Goal: Transaction & Acquisition: Purchase product/service

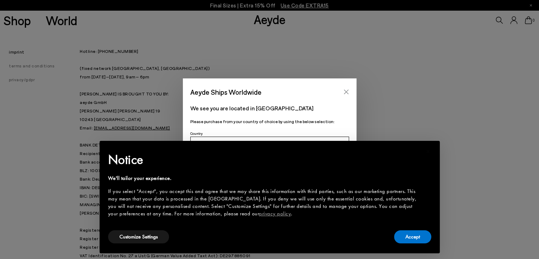
click at [343, 89] on icon "Close" at bounding box center [346, 92] width 6 height 6
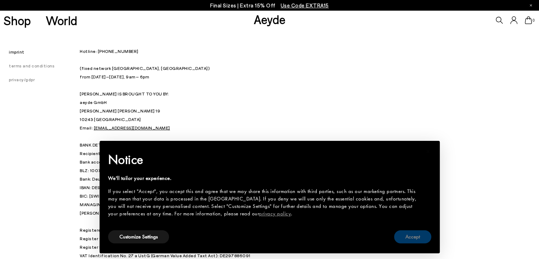
click at [410, 238] on button "Accept" at bounding box center [412, 236] width 37 height 13
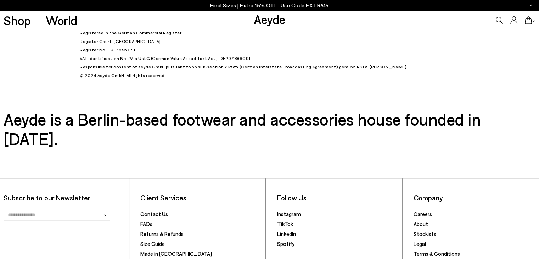
scroll to position [241, 0]
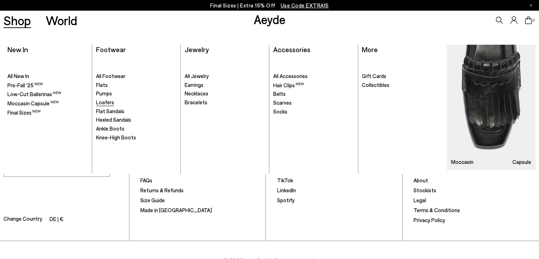
click at [110, 101] on span "Loafers" at bounding box center [105, 102] width 18 height 6
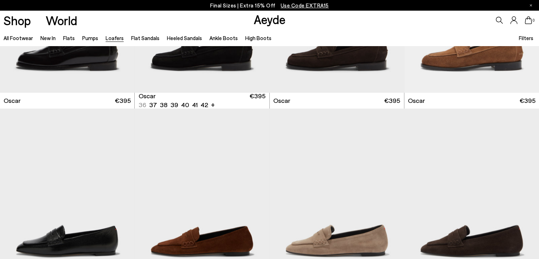
scroll to position [1176, 0]
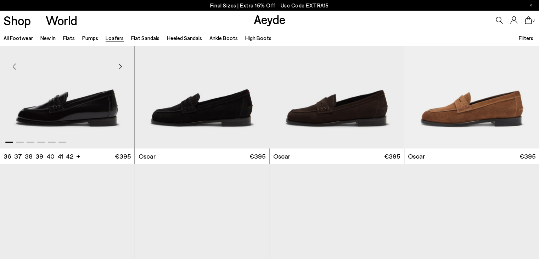
click at [112, 112] on img "1 / 6" at bounding box center [67, 63] width 134 height 169
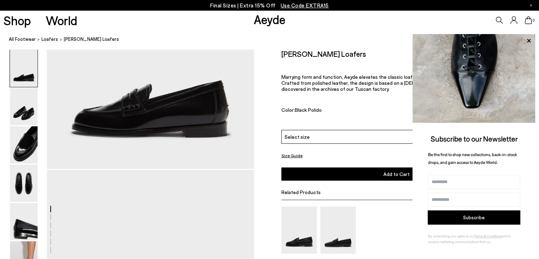
scroll to position [95, 0]
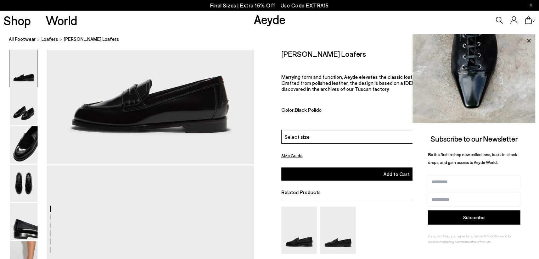
click at [527, 41] on icon at bounding box center [528, 40] width 9 height 9
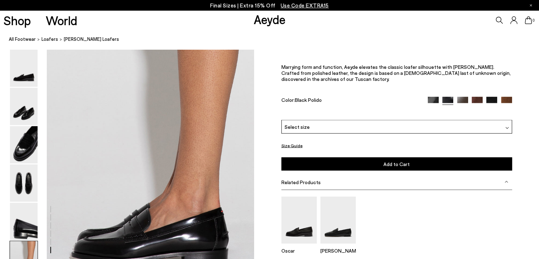
scroll to position [1522, 0]
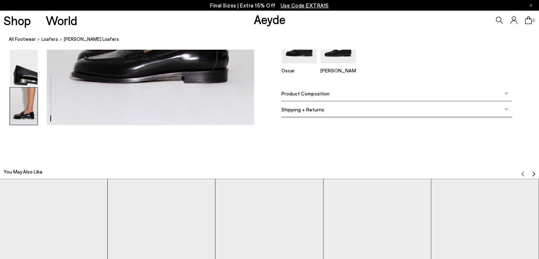
click at [310, 93] on span "Product Composition" at bounding box center [305, 93] width 48 height 6
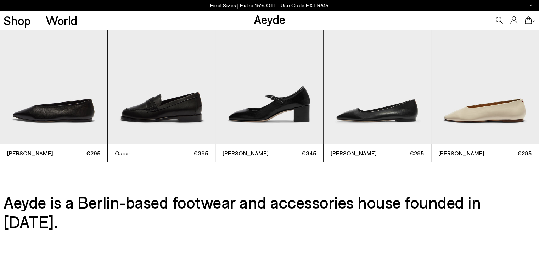
scroll to position [1827, 0]
